Goal: Transaction & Acquisition: Book appointment/travel/reservation

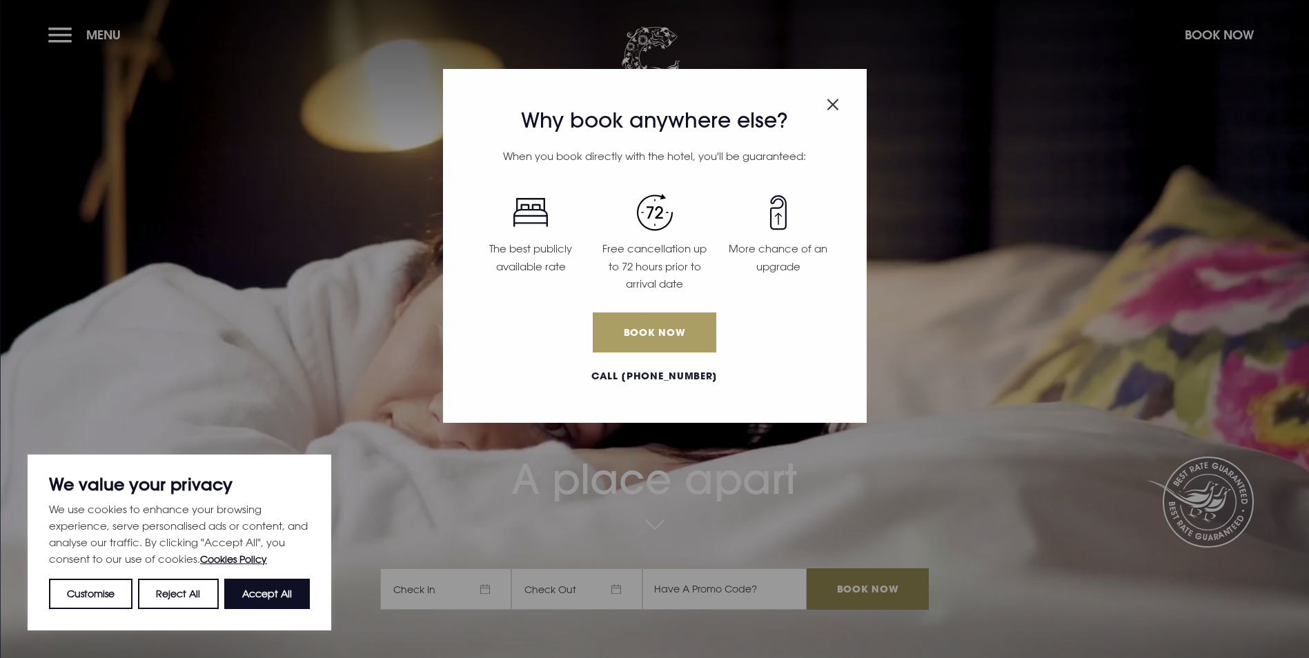
click at [671, 338] on link "Book Now" at bounding box center [654, 333] width 123 height 40
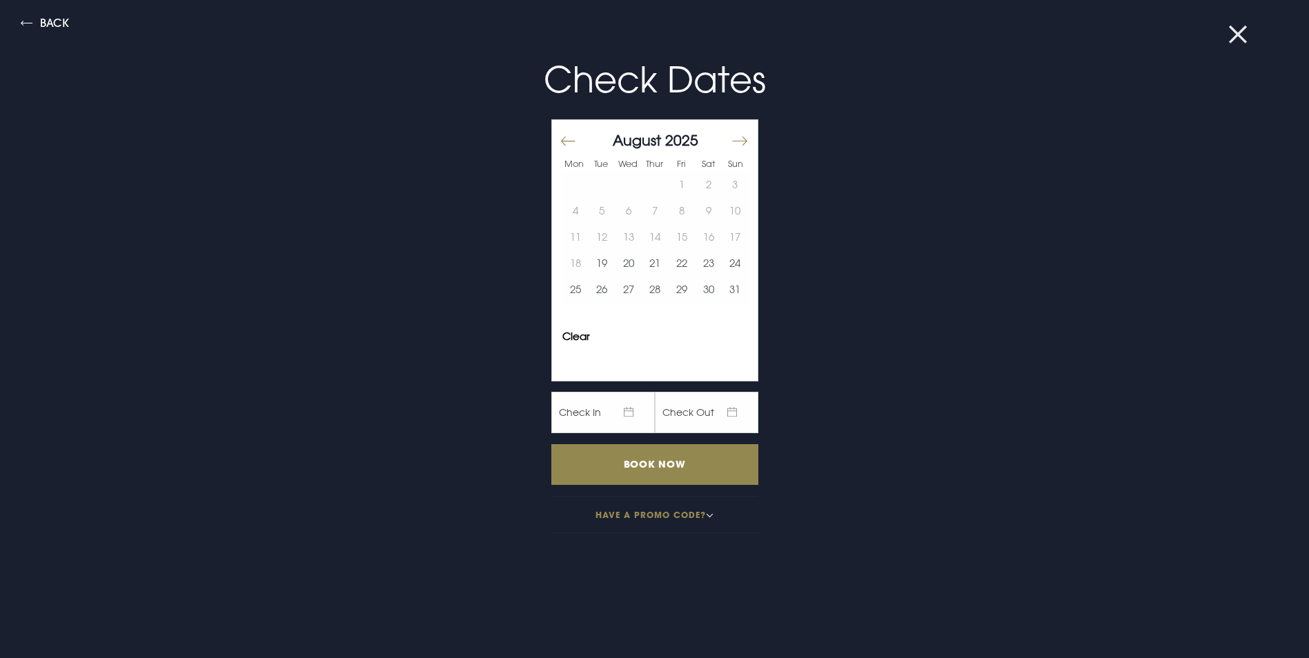
click at [1239, 29] on button at bounding box center [1247, 35] width 36 height 14
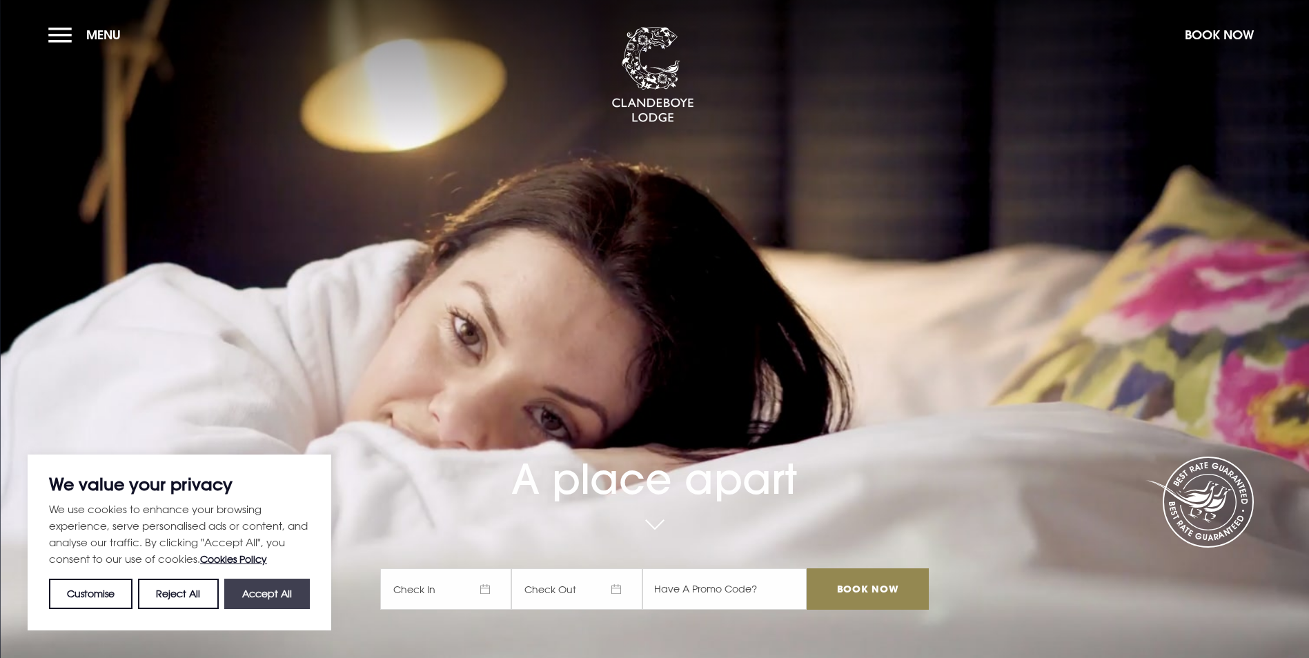
click at [266, 590] on button "Accept All" at bounding box center [267, 594] width 86 height 30
checkbox input "true"
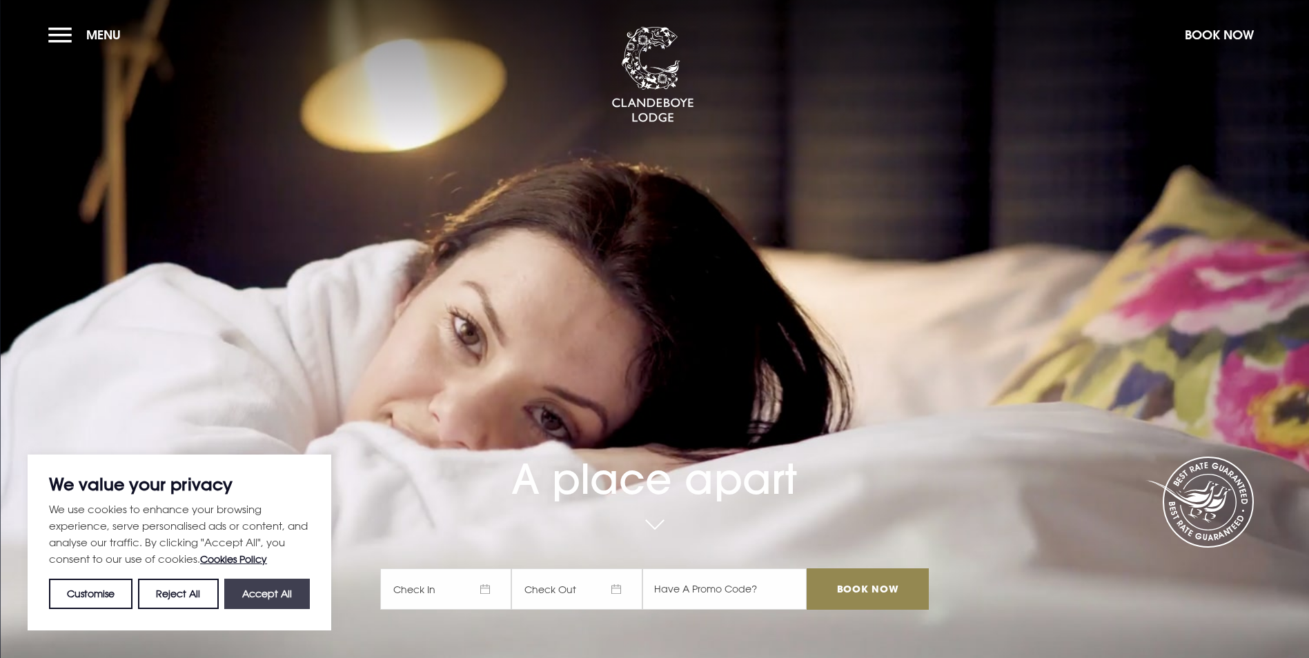
checkbox input "true"
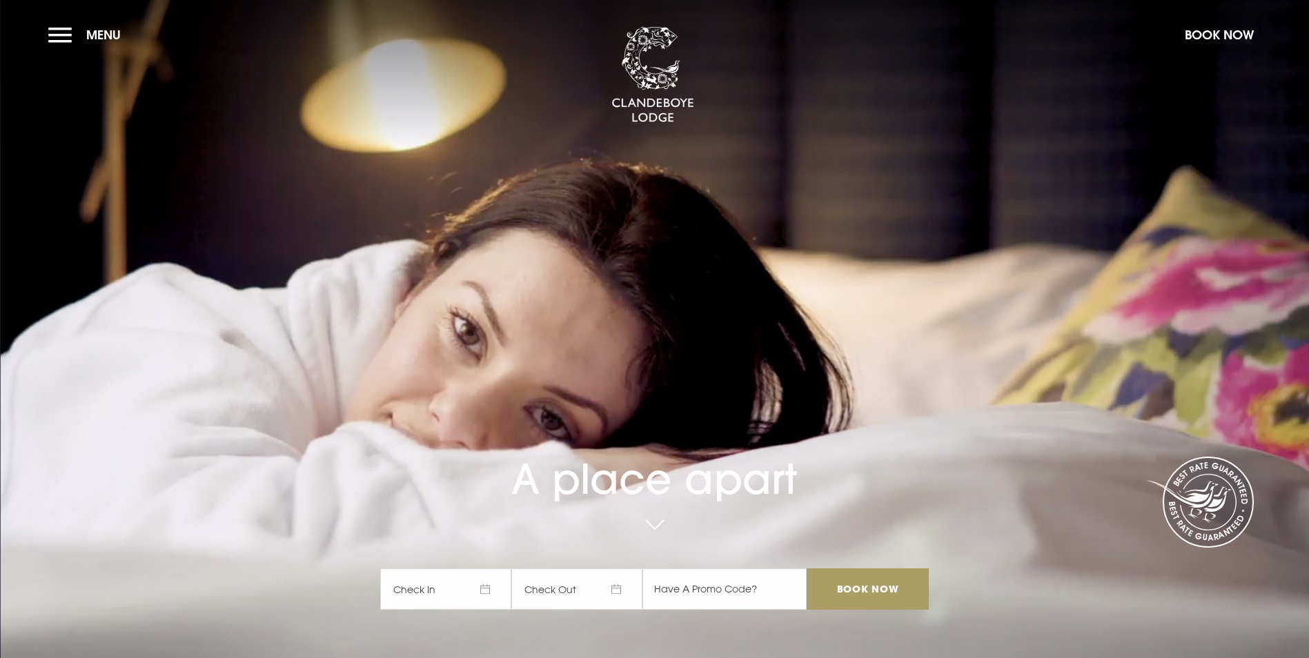
click at [870, 569] on input "Book Now" at bounding box center [867, 589] width 121 height 41
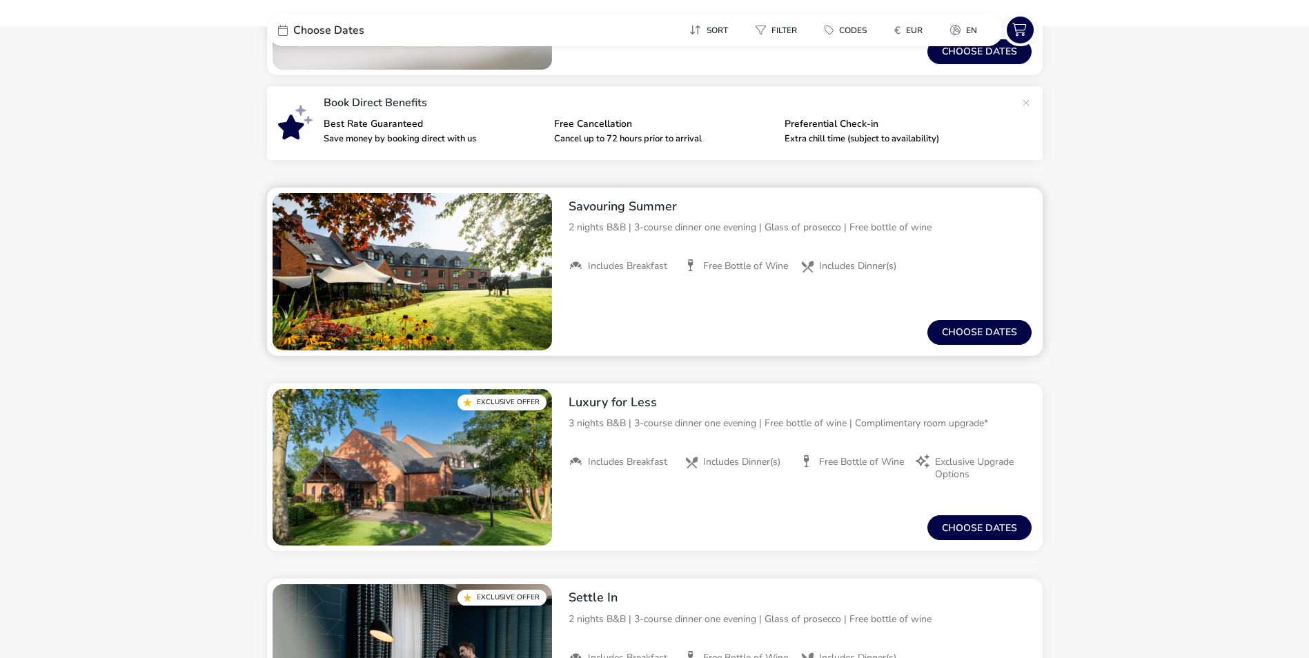
scroll to position [345, 0]
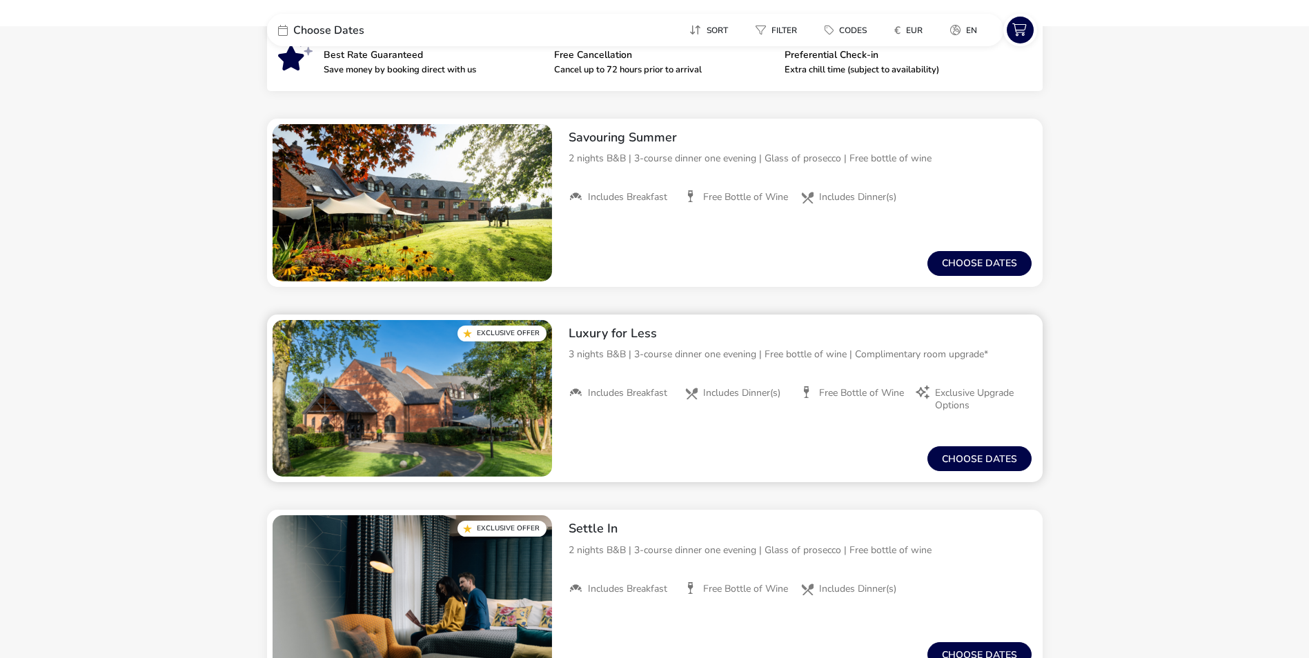
click at [638, 391] on span "Includes Breakfast" at bounding box center [627, 393] width 79 height 12
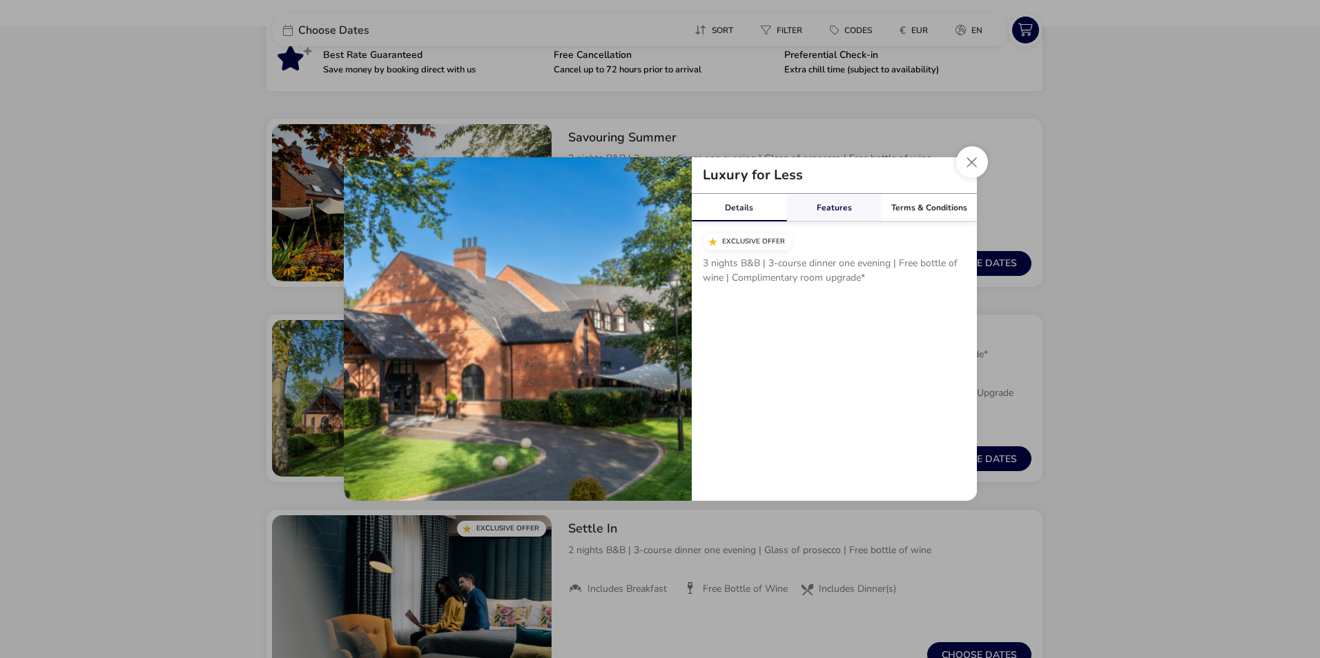
click at [831, 206] on link "Features" at bounding box center [833, 208] width 95 height 28
click at [972, 157] on button "Close modal" at bounding box center [972, 162] width 32 height 32
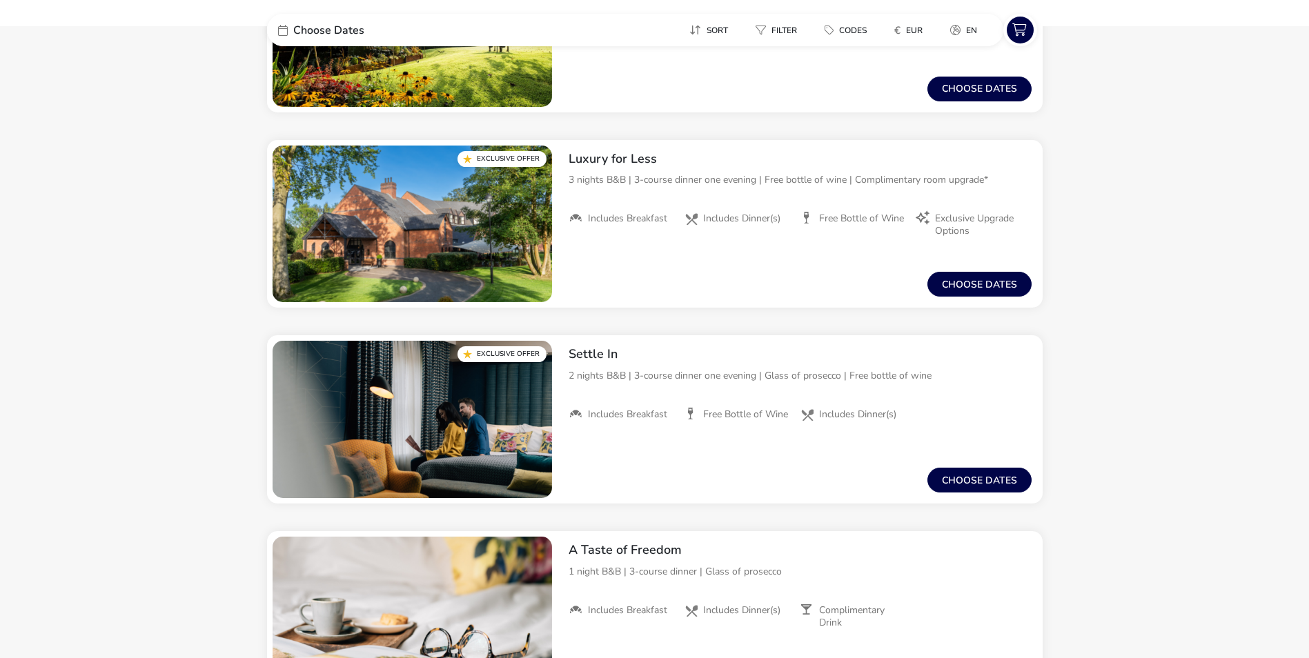
scroll to position [413, 0]
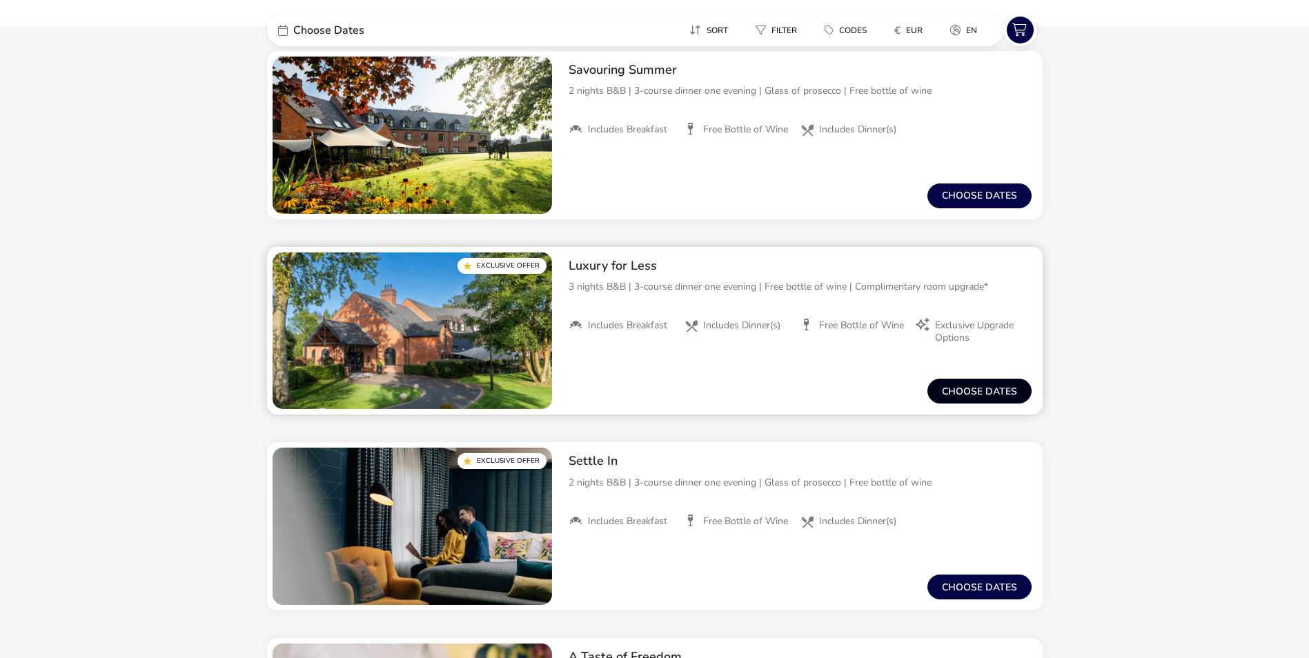
click at [977, 391] on button "Choose dates" at bounding box center [980, 391] width 104 height 25
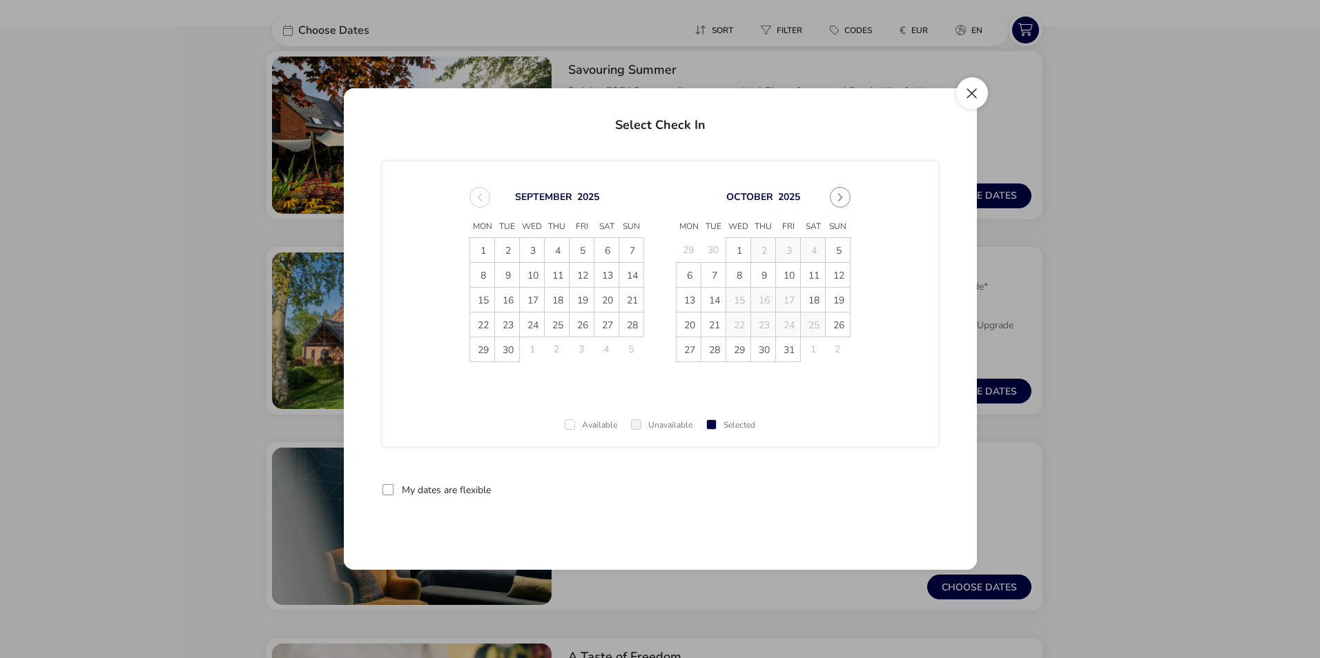
click at [974, 90] on button "Close" at bounding box center [972, 93] width 32 height 32
